Goal: Task Accomplishment & Management: Manage account settings

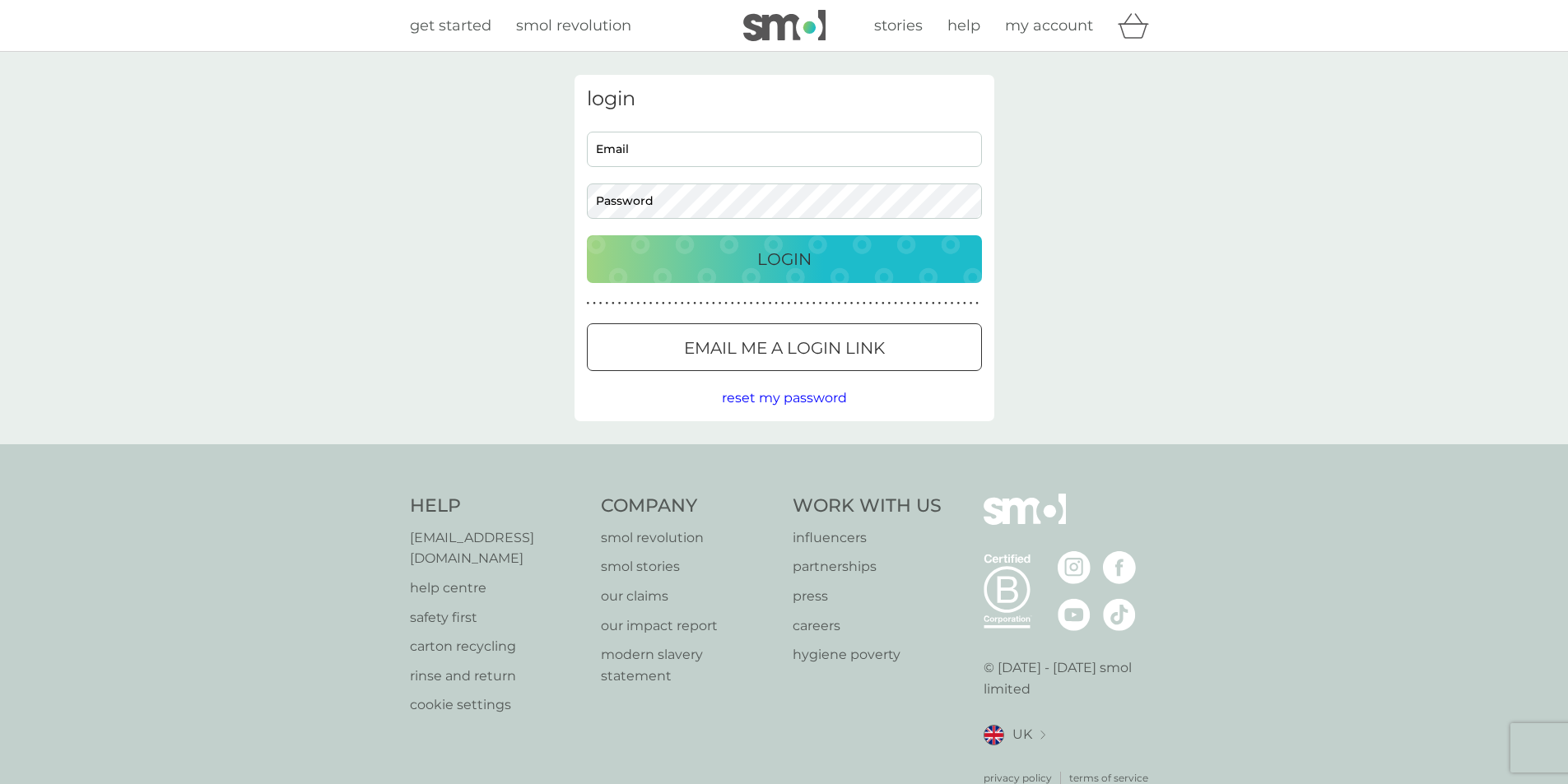
type input "[PERSON_NAME][EMAIL_ADDRESS][DOMAIN_NAME]"
click at [797, 260] on p "Login" at bounding box center [784, 258] width 55 height 26
